Goal: Task Accomplishment & Management: Use online tool/utility

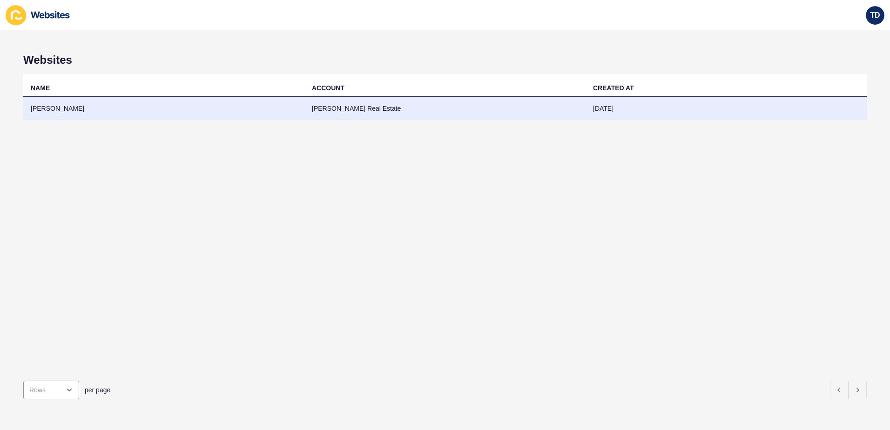
click at [261, 112] on td "[PERSON_NAME]" at bounding box center [163, 108] width 281 height 23
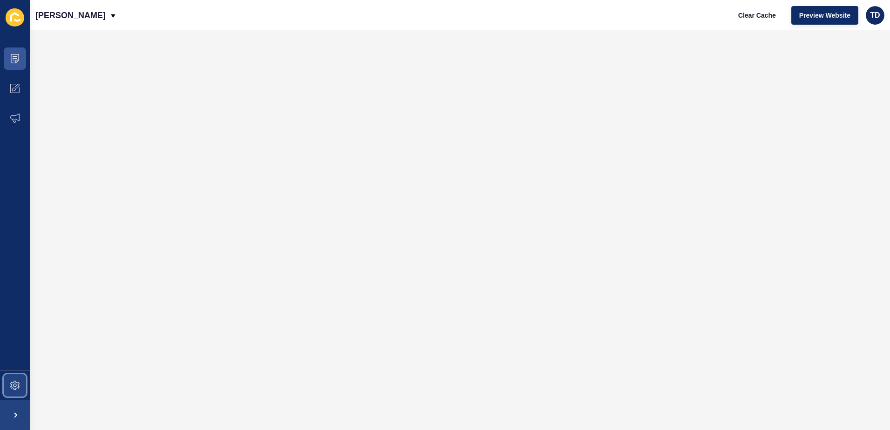
click at [13, 383] on icon at bounding box center [14, 385] width 9 height 9
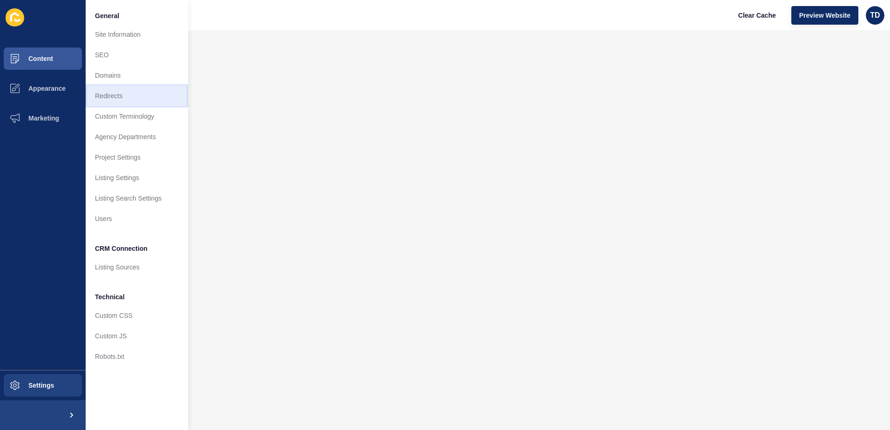
click at [125, 93] on link "Redirects" at bounding box center [137, 96] width 102 height 20
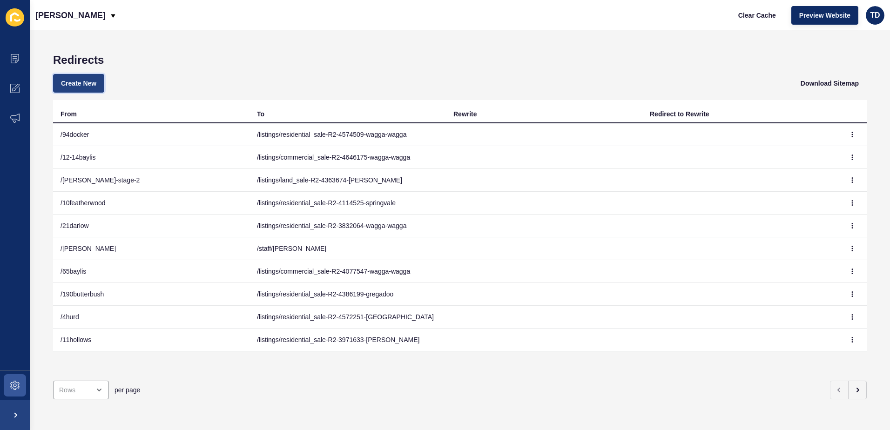
click at [78, 81] on span "Create New" at bounding box center [78, 83] width 35 height 9
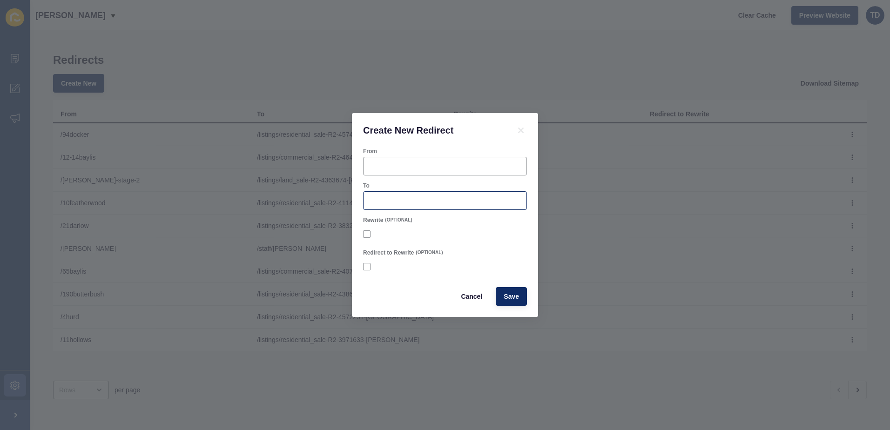
click at [399, 207] on div at bounding box center [445, 200] width 164 height 19
paste input "v"
paste input "url"
type input "v"
paste input "/listings/residential_sale-R2-4611616-bourkelands"
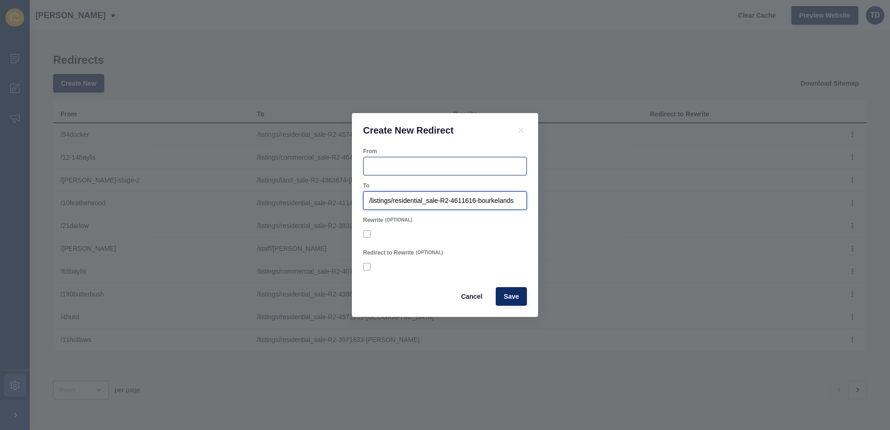
type input "/listings/residential_sale-R2-4611616-bourkelands"
click at [420, 167] on input "From" at bounding box center [445, 166] width 152 height 9
type input "/47illeura"
click at [505, 294] on span "Save" at bounding box center [511, 296] width 15 height 9
